Goal: Task Accomplishment & Management: Manage account settings

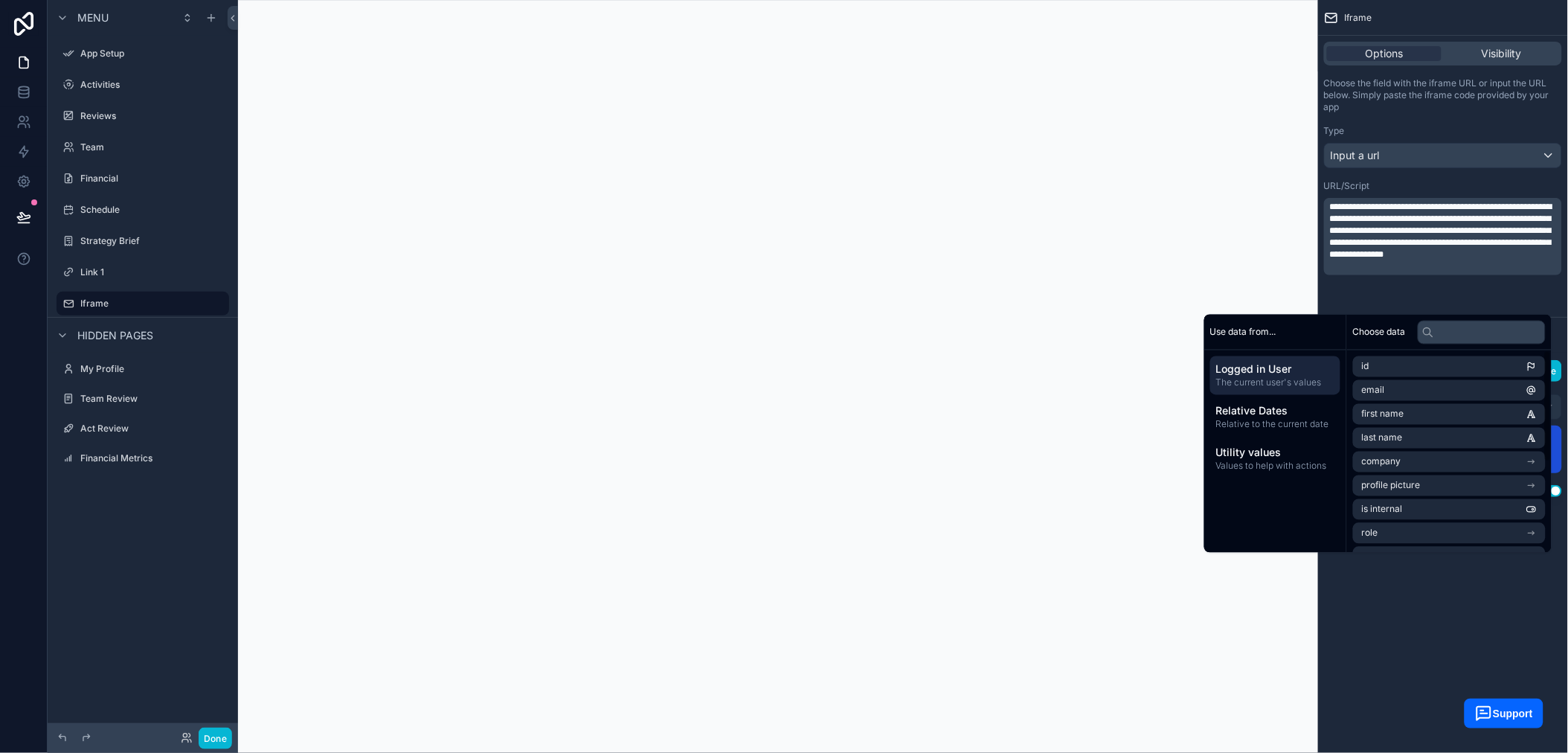
click at [1464, 259] on span "**********" at bounding box center [1441, 231] width 223 height 56
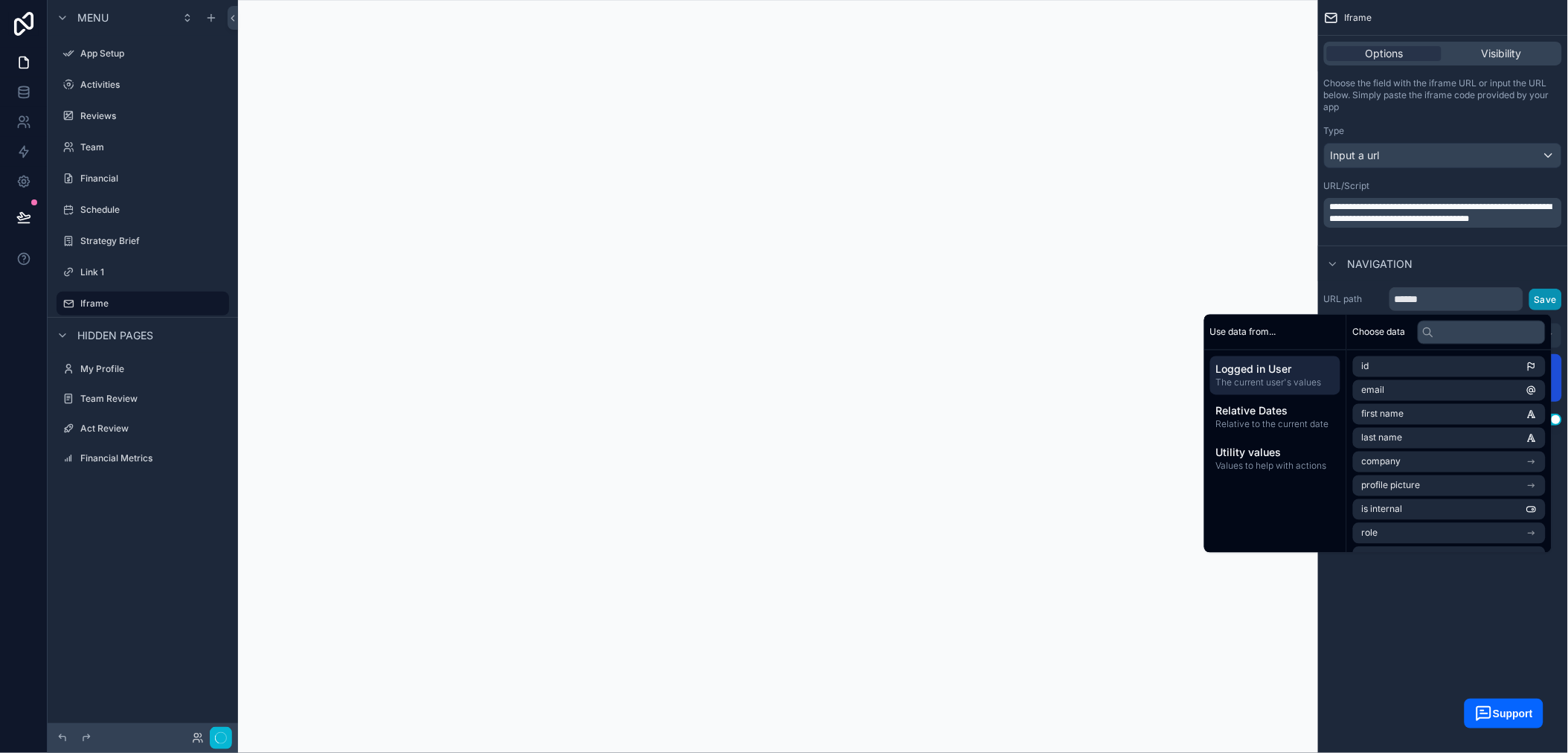
click at [1548, 289] on button "Save" at bounding box center [1545, 299] width 32 height 21
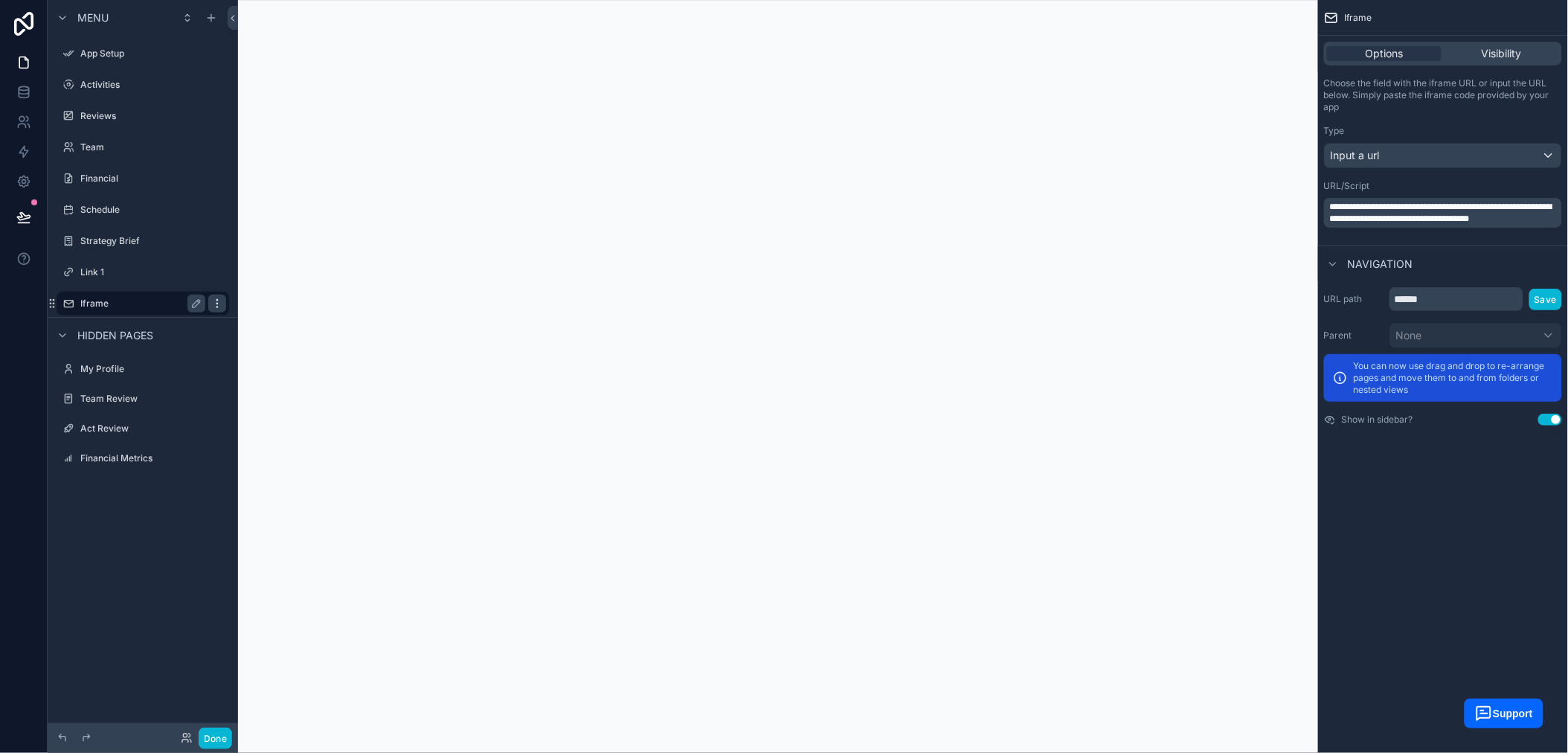
click at [214, 305] on icon "scrollable content" at bounding box center [217, 304] width 12 height 12
click at [261, 319] on button "Remove" at bounding box center [274, 313] width 57 height 15
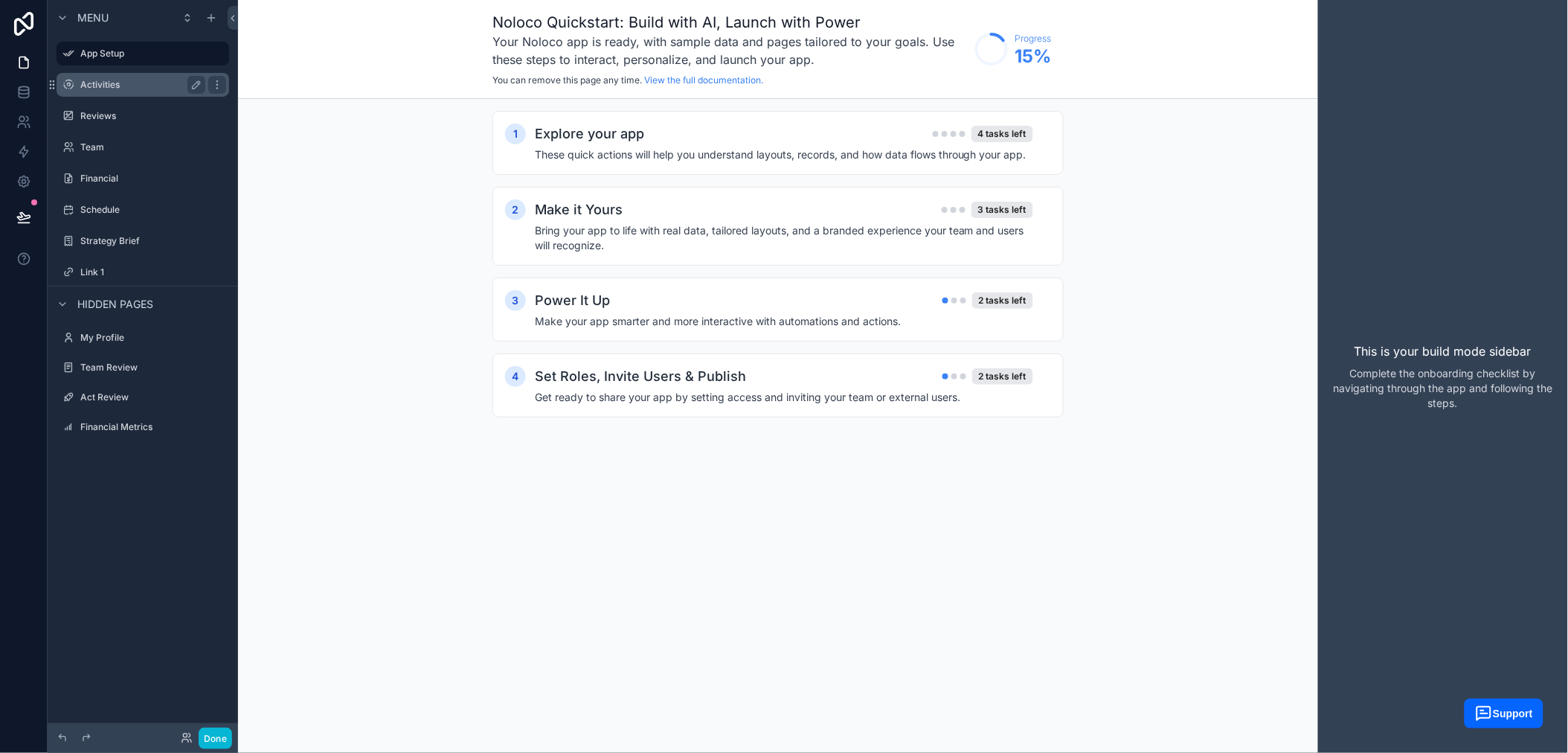
click at [119, 88] on label "Activities" at bounding box center [139, 85] width 119 height 12
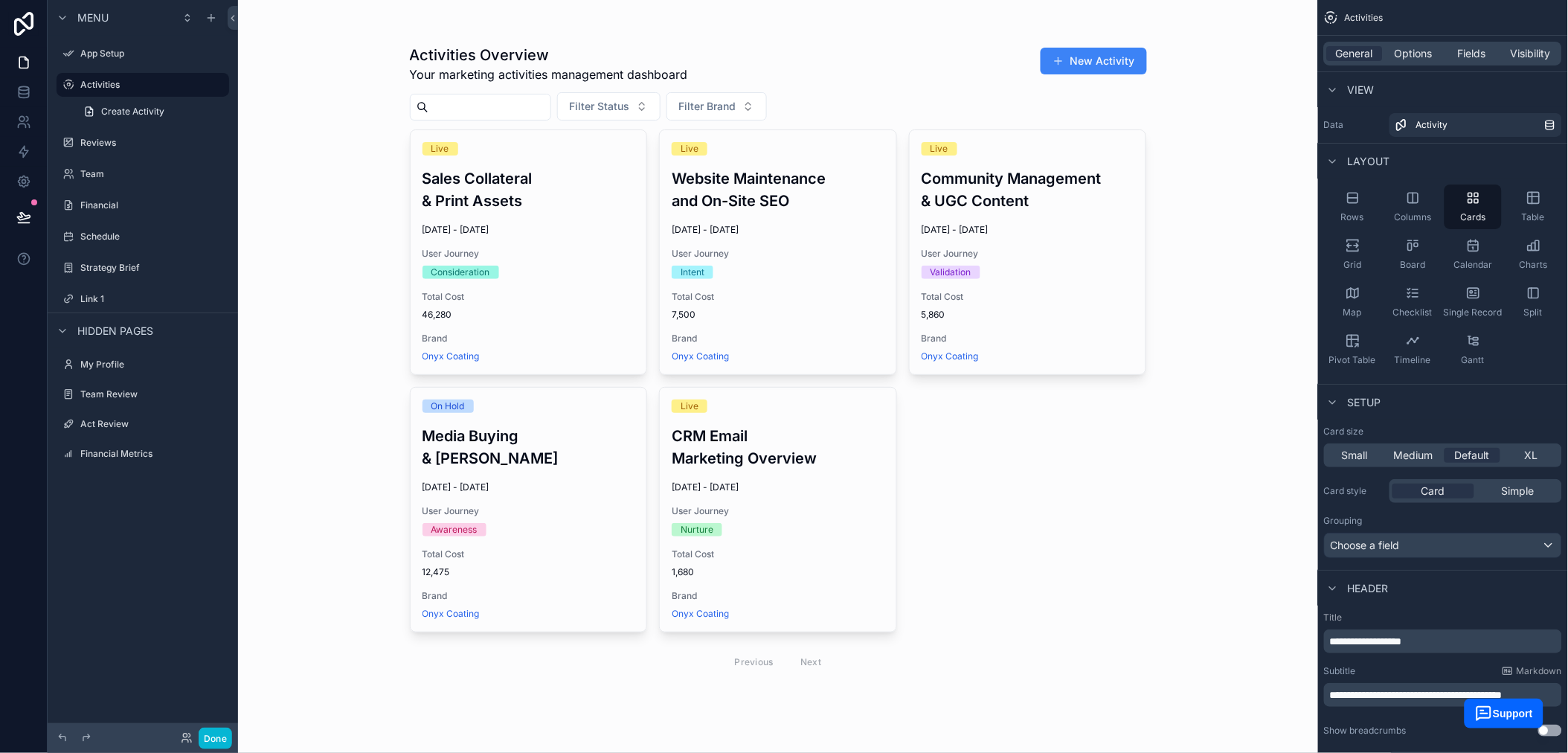
click at [540, 217] on div "scrollable content" at bounding box center [778, 363] width 761 height 727
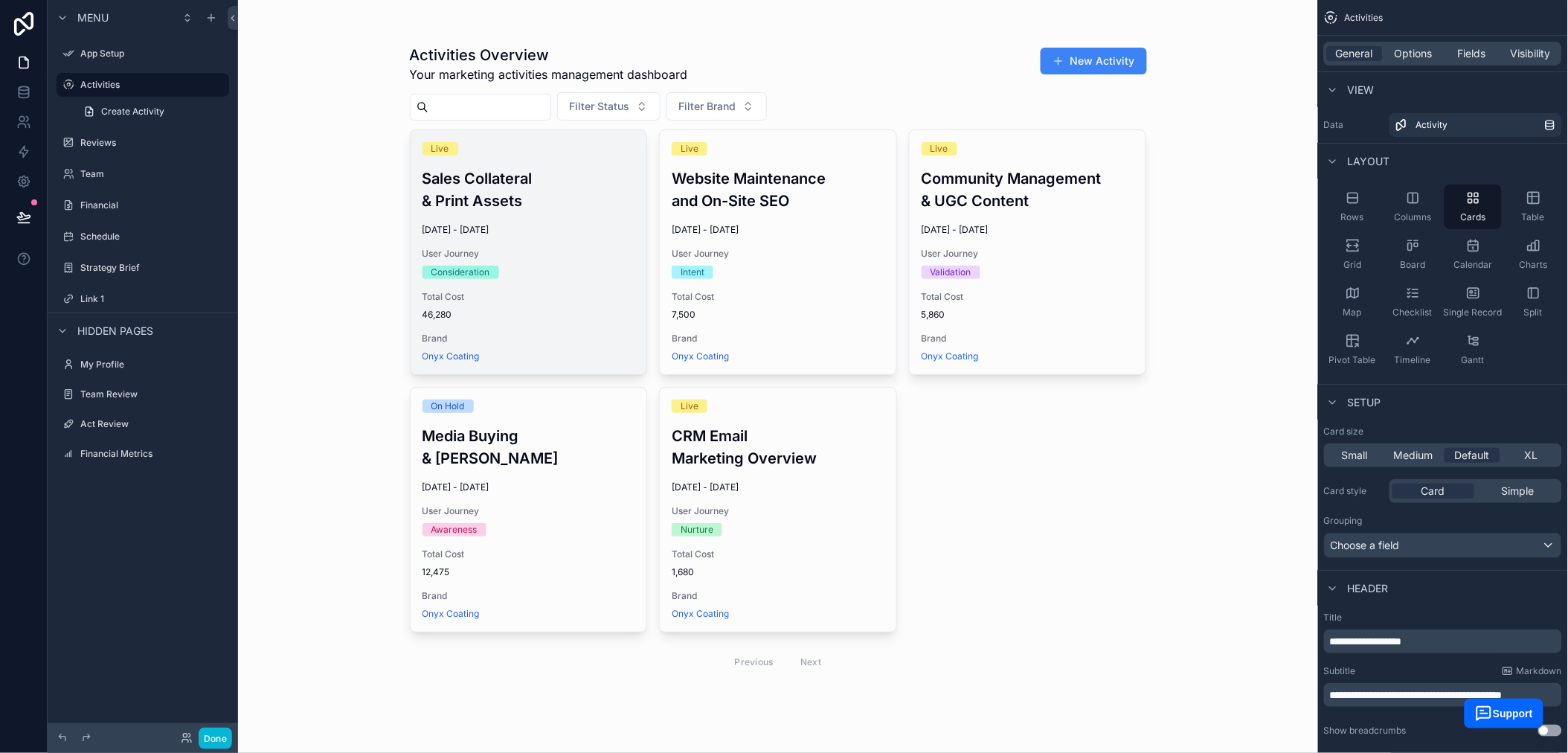
click at [420, 180] on div "Live Sales Collateral & Print Assets [DATE] - [DATE] User Journey Consideration…" at bounding box center [528, 252] width 236 height 244
